Goal: Task Accomplishment & Management: Manage account settings

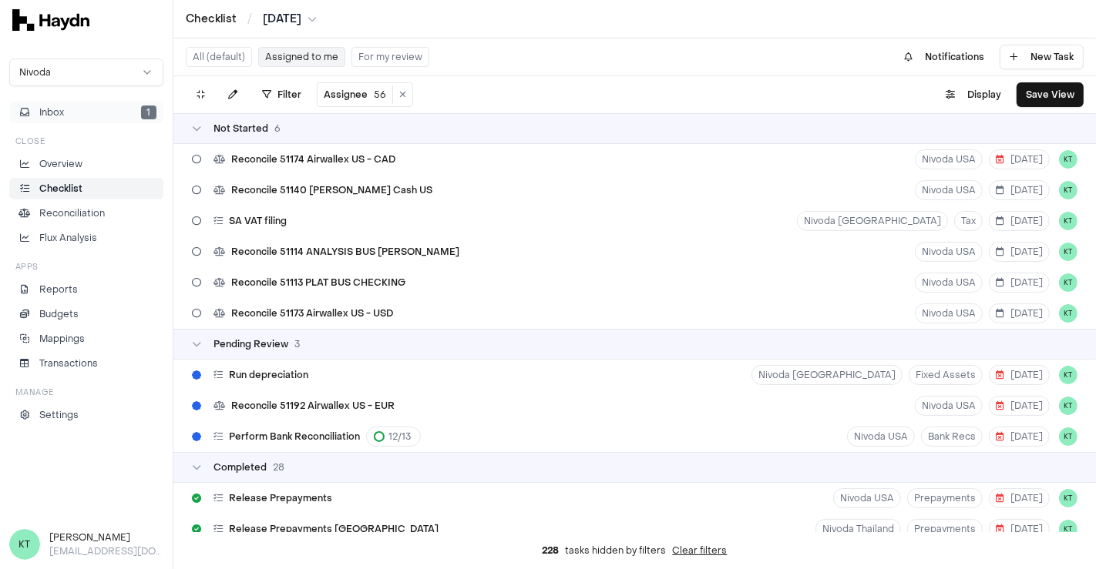
click at [92, 109] on button "Inbox 1" at bounding box center [86, 113] width 154 height 22
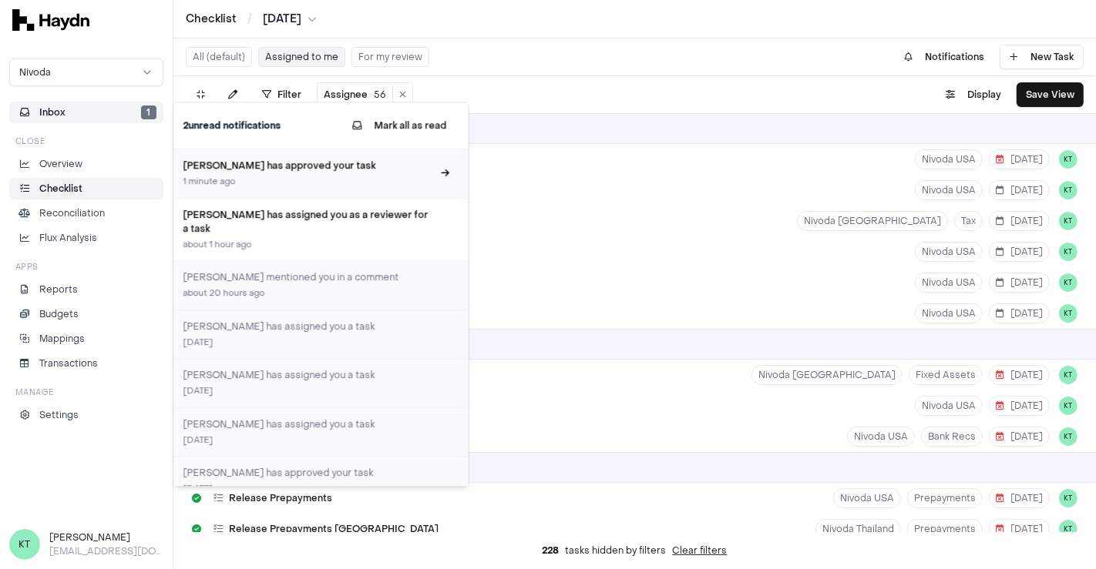
click at [362, 164] on h3 "[PERSON_NAME] has approved your task" at bounding box center [307, 166] width 249 height 14
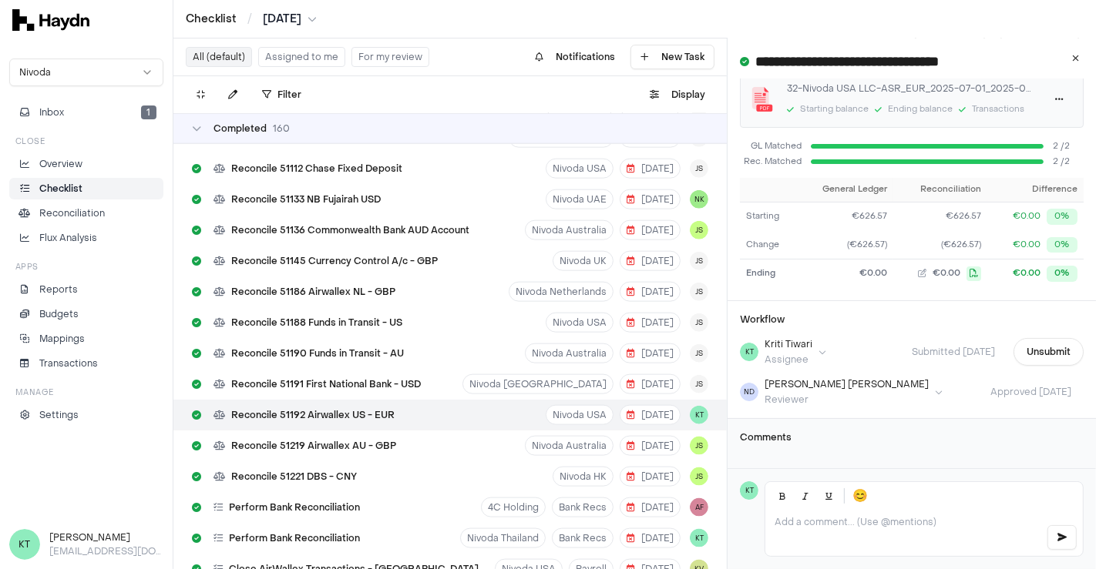
scroll to position [6544, 0]
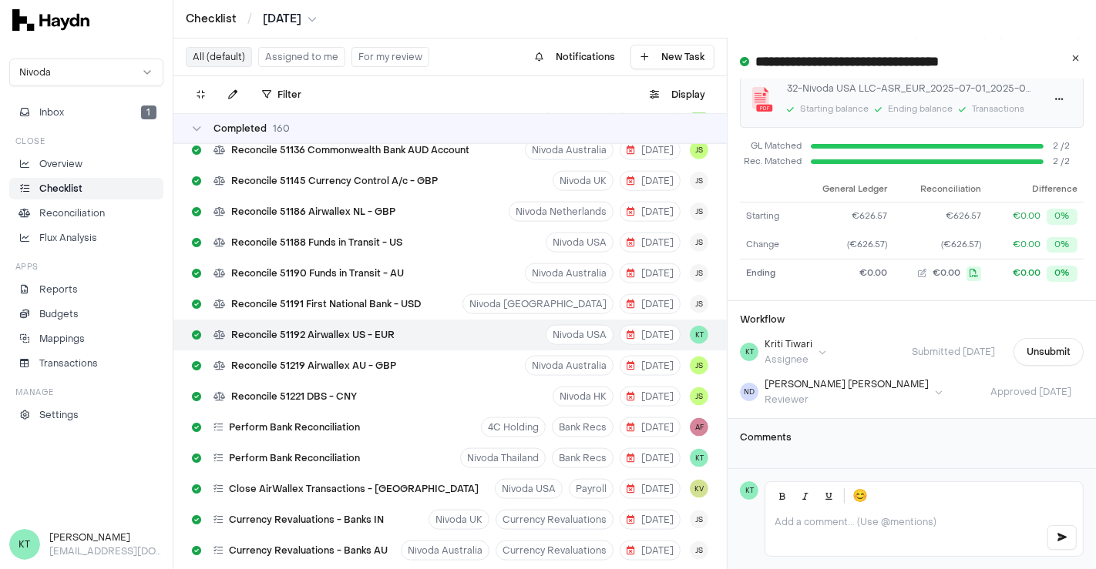
drag, startPoint x: 1085, startPoint y: 57, endPoint x: 341, endPoint y: -10, distance: 747.4
click at [341, 0] on html "Checklist / [DATE] Nivoda Inbox 1 Close Overview Checklist Reconciliation Flux …" at bounding box center [548, 284] width 1096 height 569
click at [287, 49] on button "Assigned to me" at bounding box center [301, 57] width 87 height 20
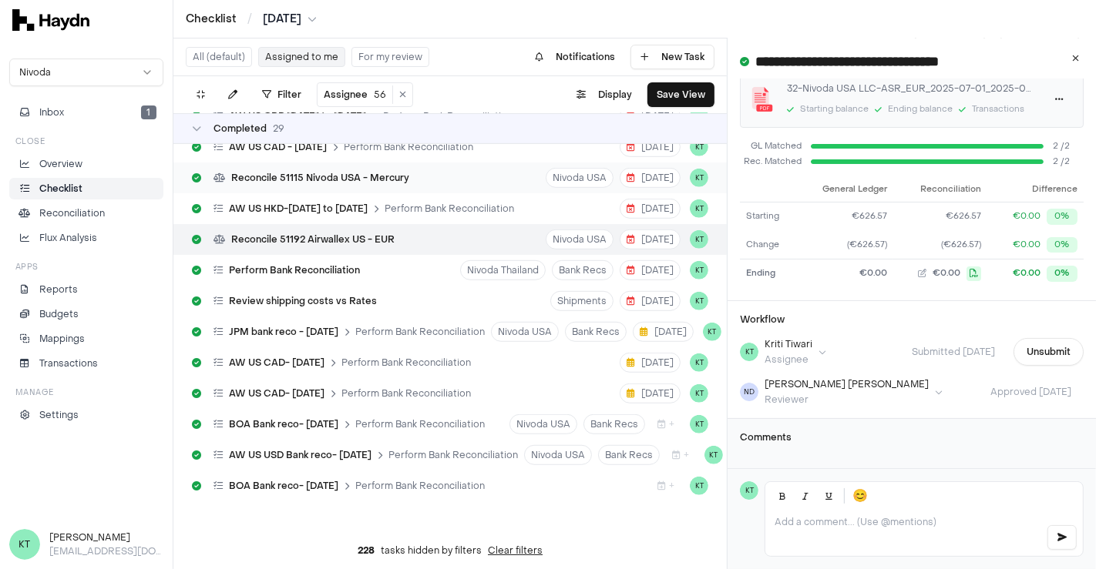
scroll to position [857, 0]
click at [1073, 60] on icon at bounding box center [1076, 58] width 7 height 9
